Goal: Task Accomplishment & Management: Manage account settings

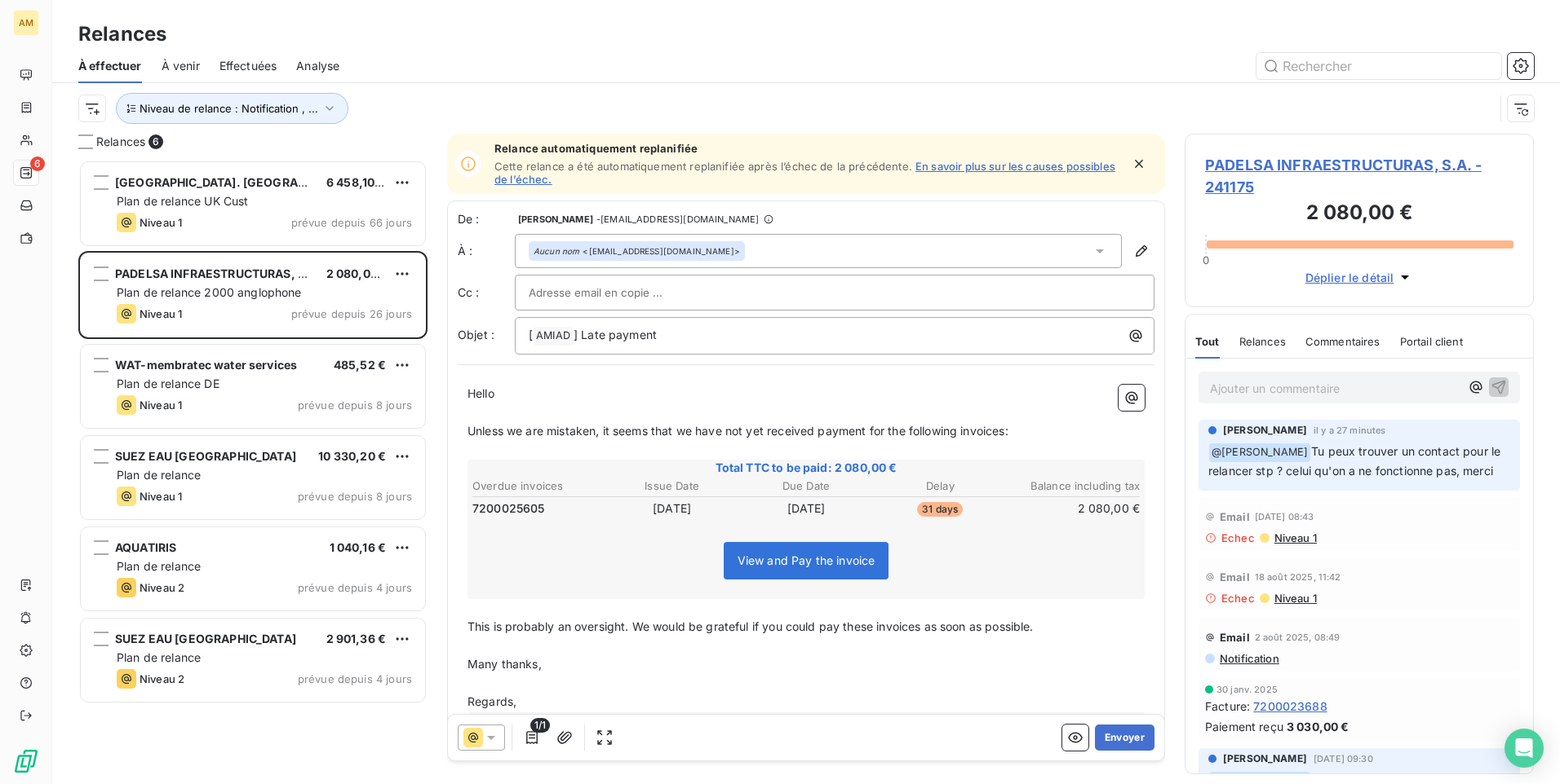
scroll to position [613, 337]
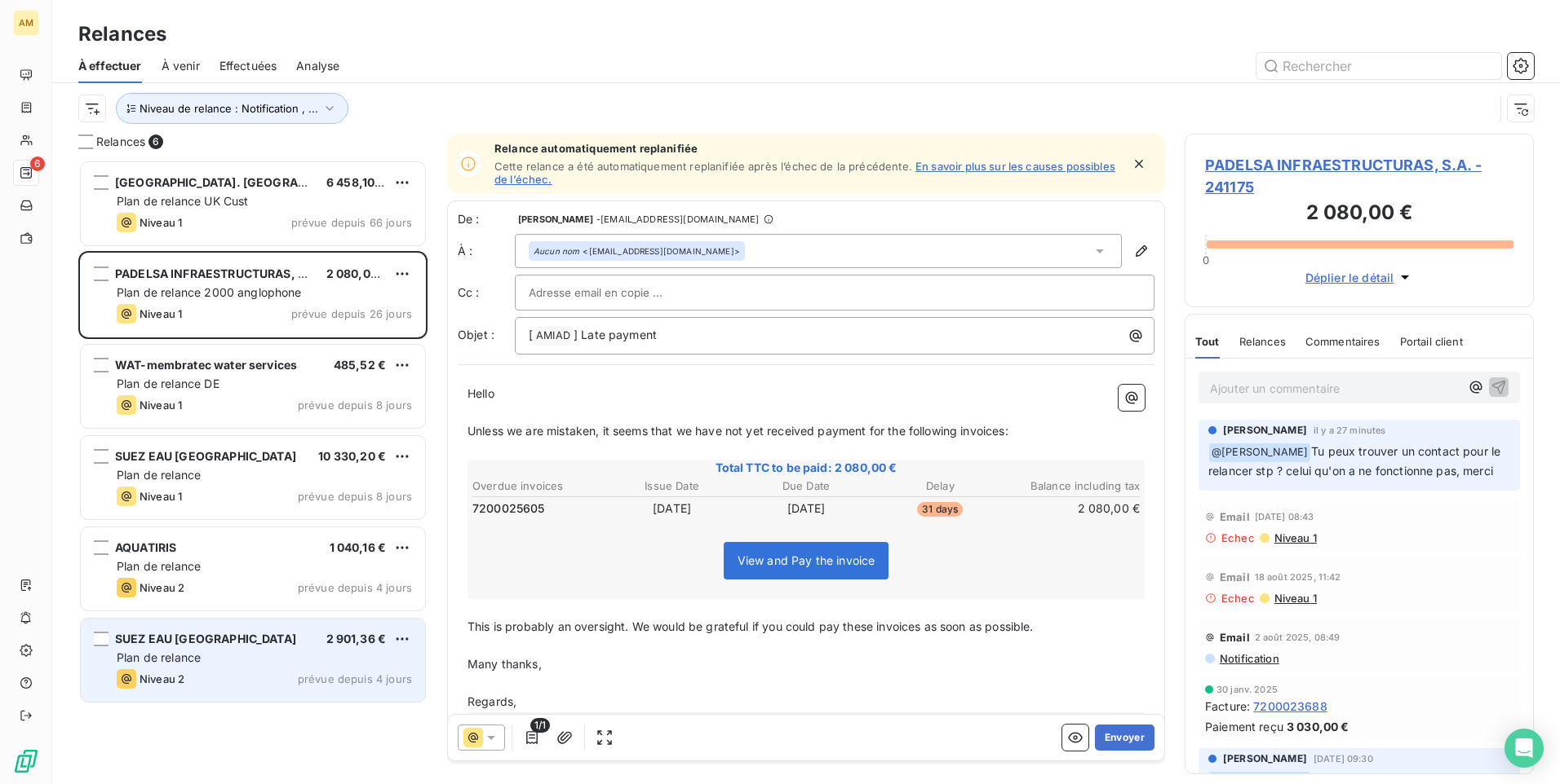
click at [219, 656] on div "Plan de relance" at bounding box center [264, 658] width 295 height 16
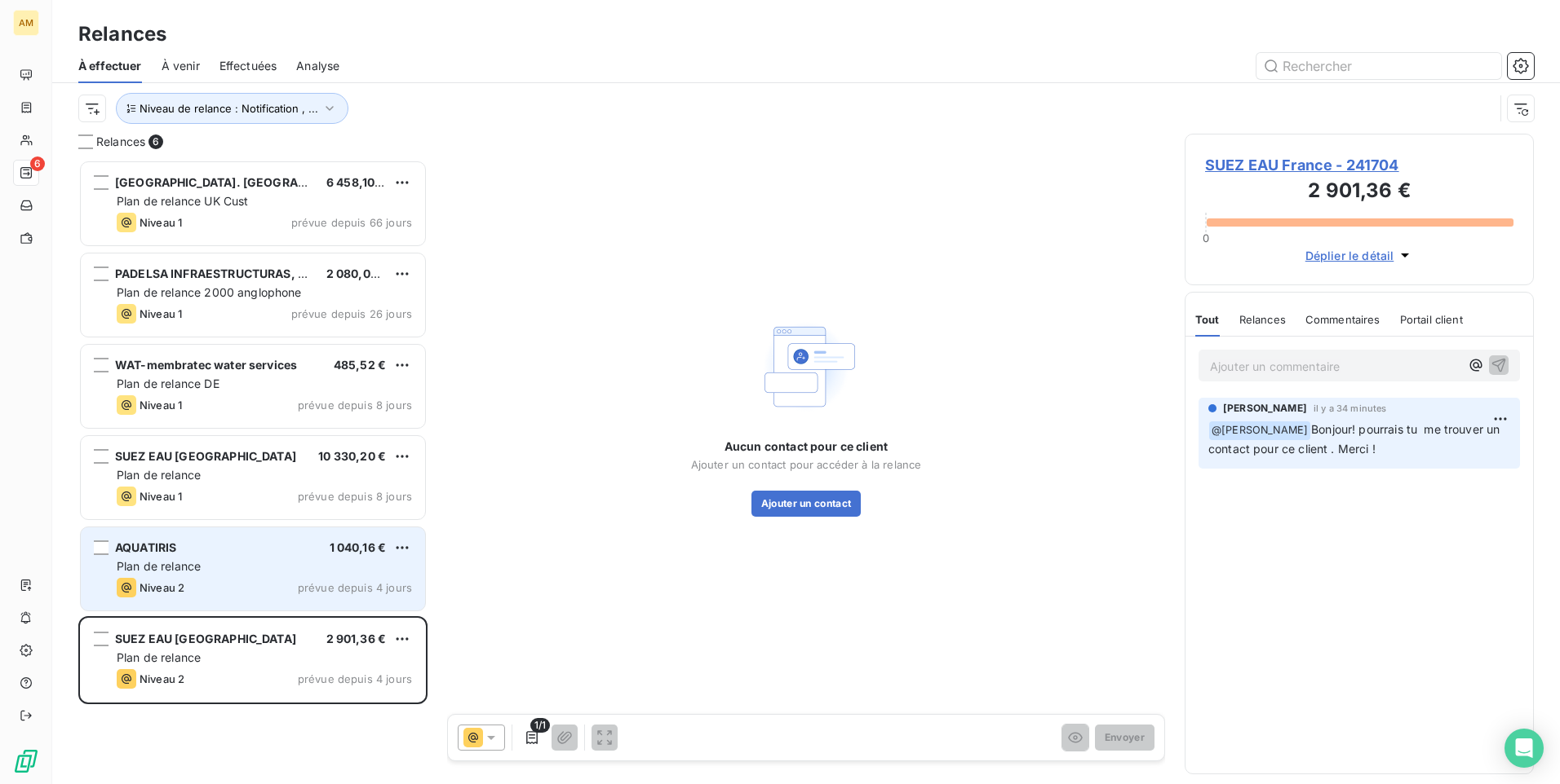
click at [217, 597] on div "Niveau 2 prévue depuis 4 jours" at bounding box center [264, 588] width 295 height 20
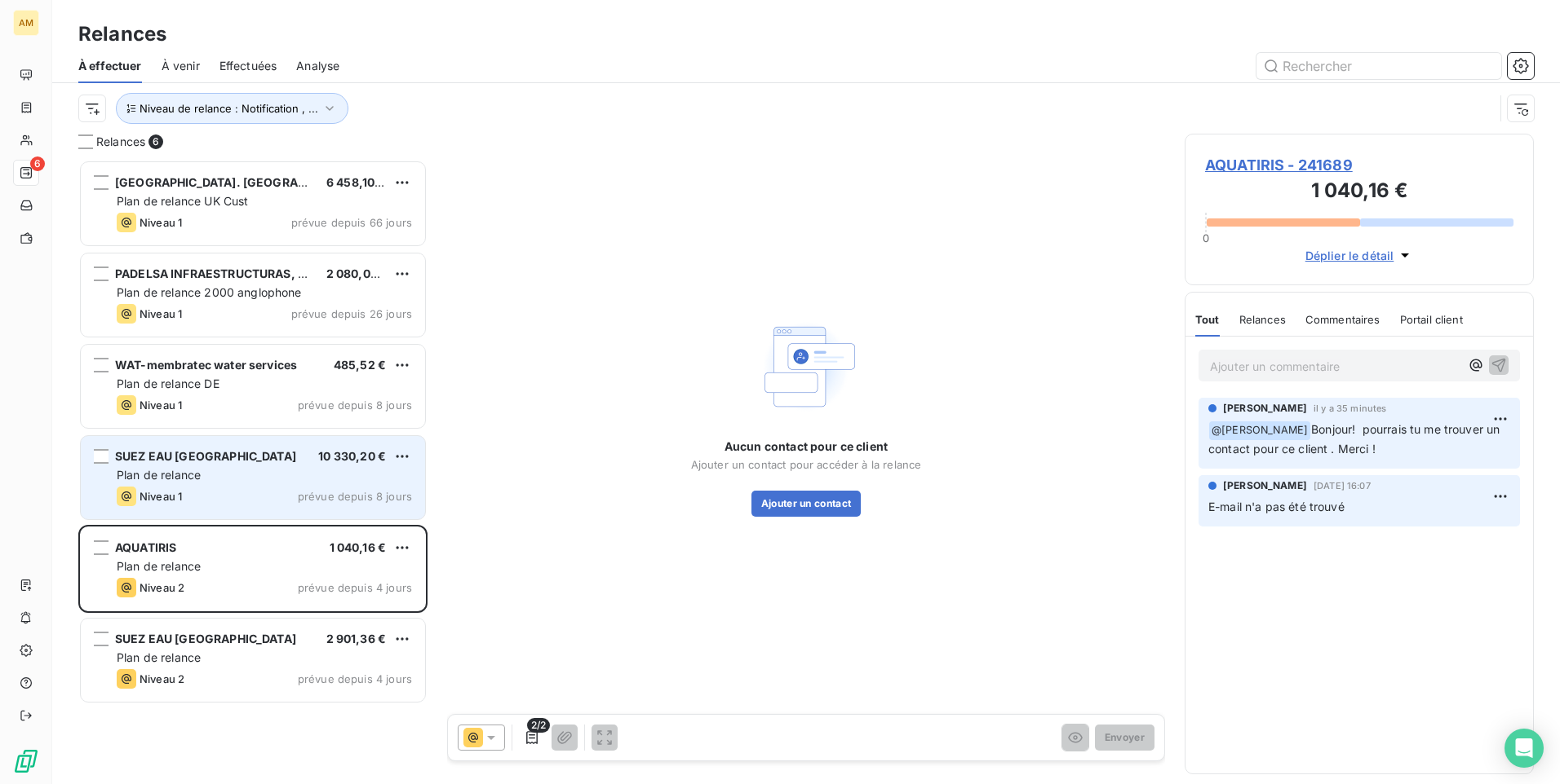
click at [205, 500] on div "Niveau 1 prévue depuis 8 jours" at bounding box center [264, 497] width 295 height 20
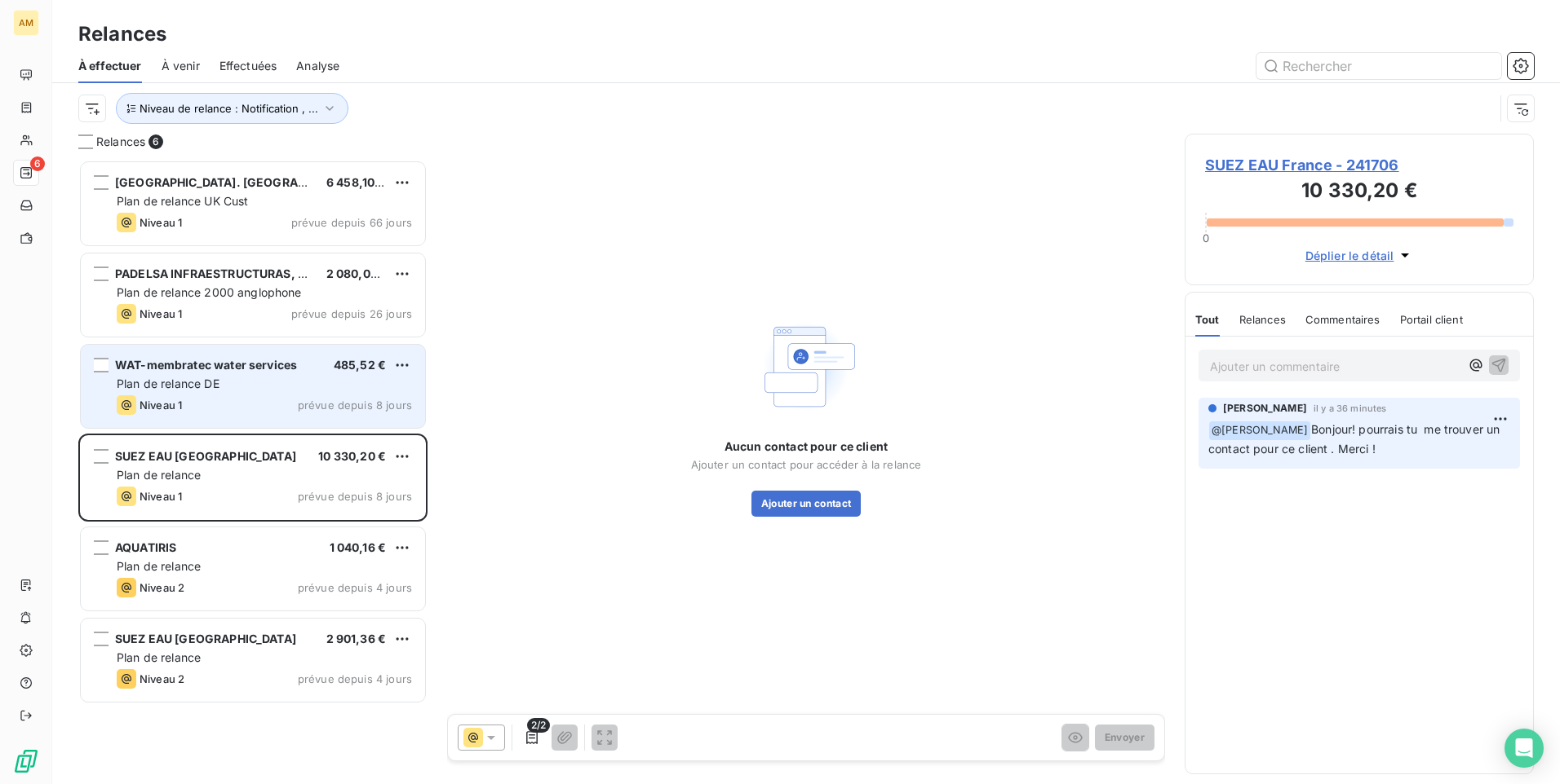
click at [195, 405] on div "Niveau 1 prévue depuis 8 jours" at bounding box center [264, 405] width 295 height 20
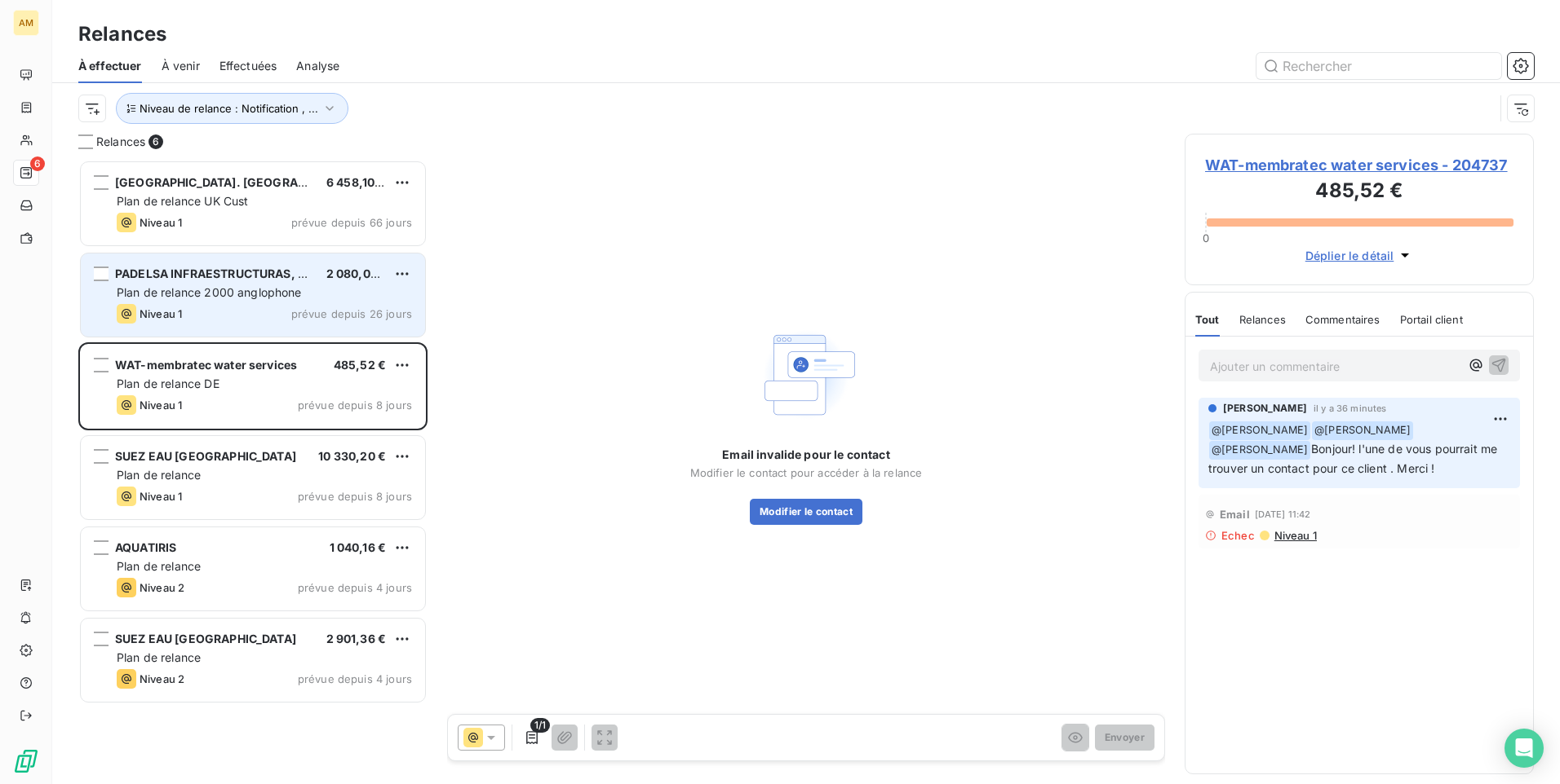
click at [198, 318] on div "Niveau 1 prévue depuis 26 jours" at bounding box center [264, 314] width 295 height 20
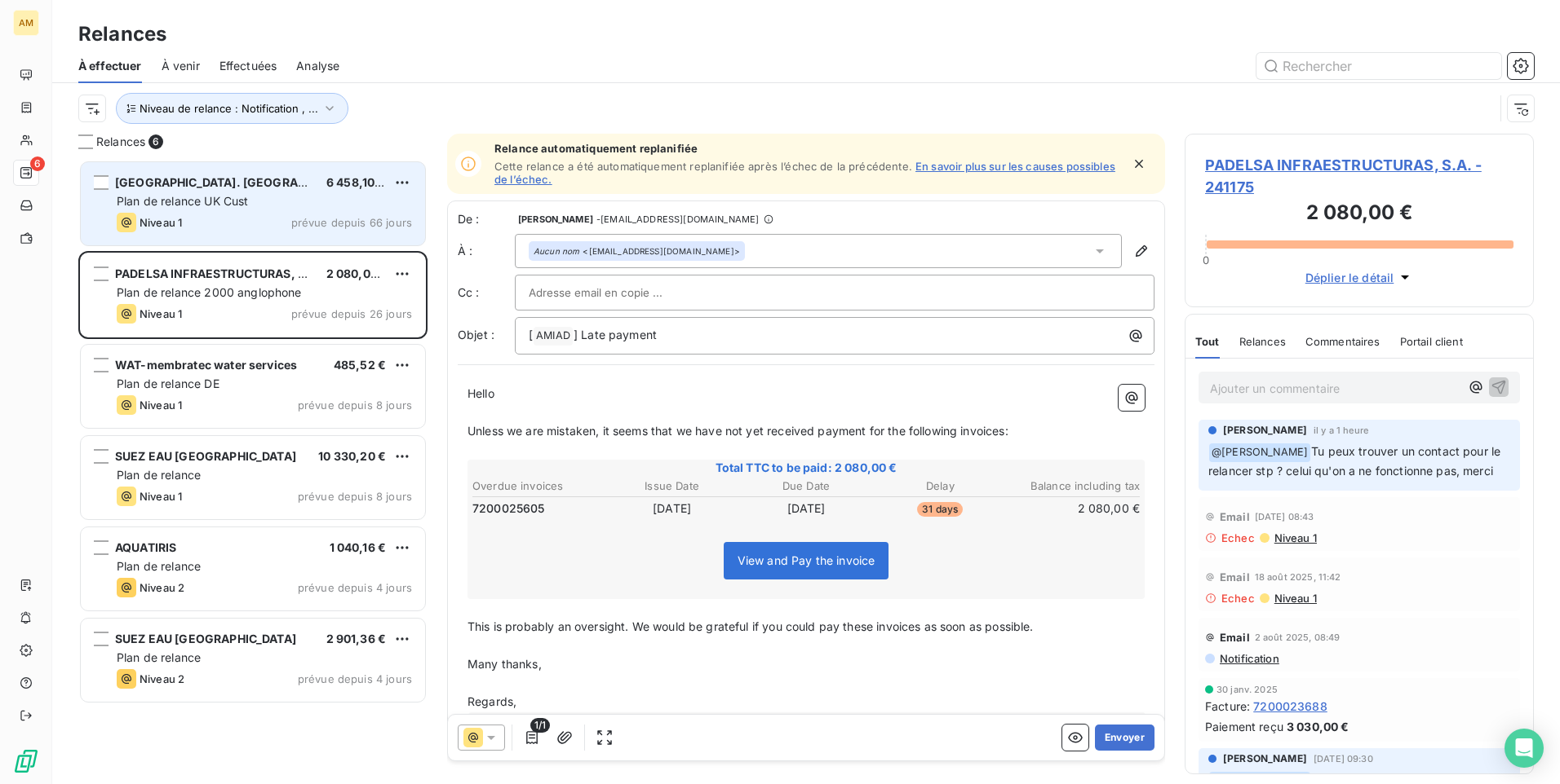
click at [200, 225] on div "Niveau 1 prévue depuis 66 jours" at bounding box center [264, 223] width 295 height 20
